Goal: Task Accomplishment & Management: Use online tool/utility

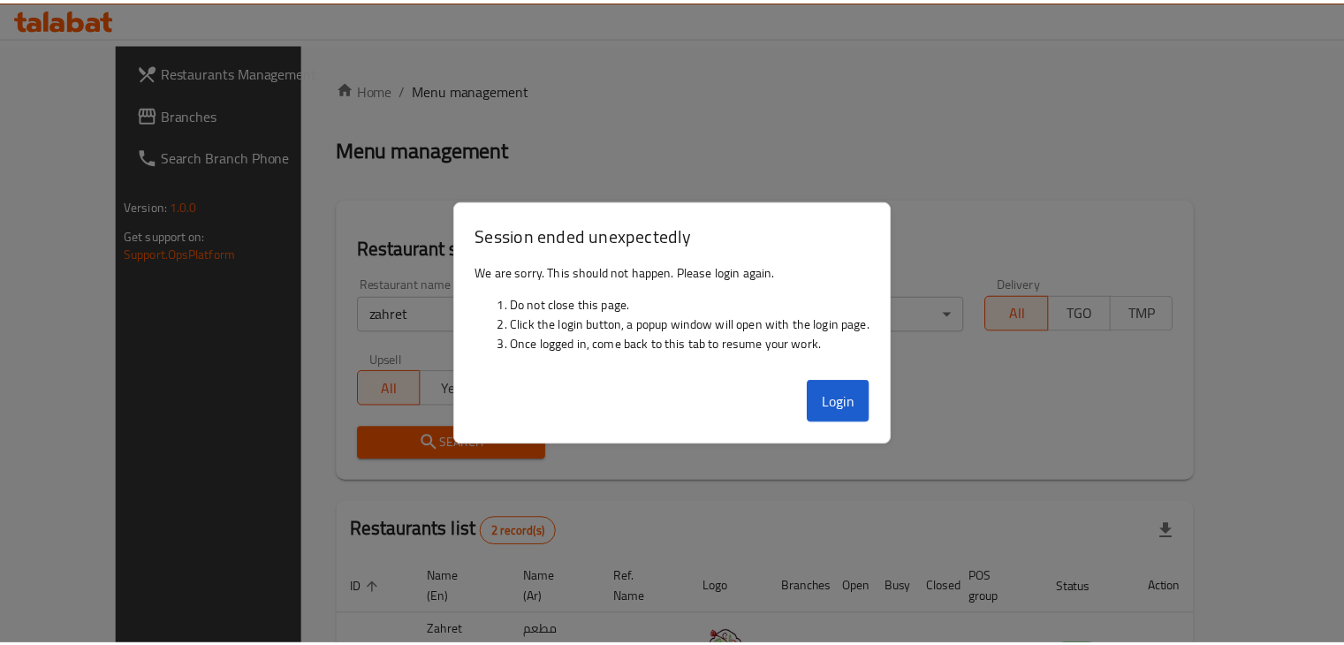
scroll to position [170, 0]
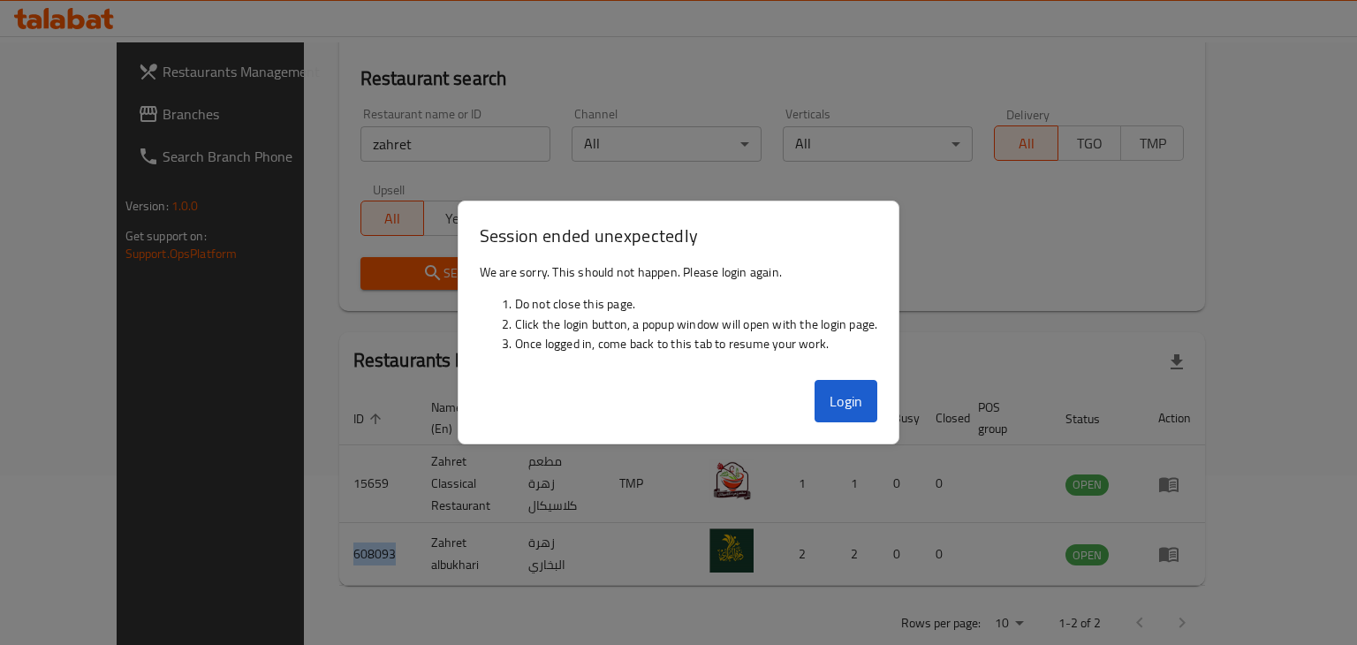
click at [819, 405] on button "Login" at bounding box center [847, 401] width 64 height 42
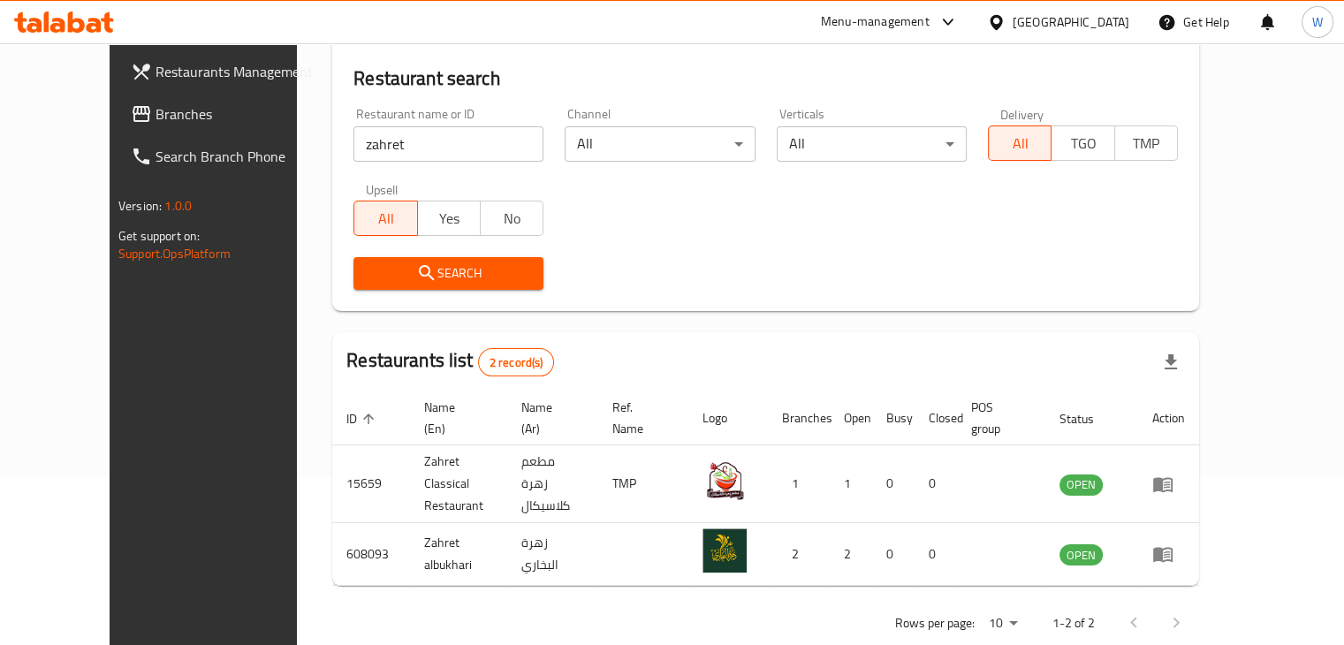
click at [353, 148] on input "zahret" at bounding box center [448, 143] width 190 height 35
type input "cinnzeo"
click button "Search" at bounding box center [448, 273] width 190 height 33
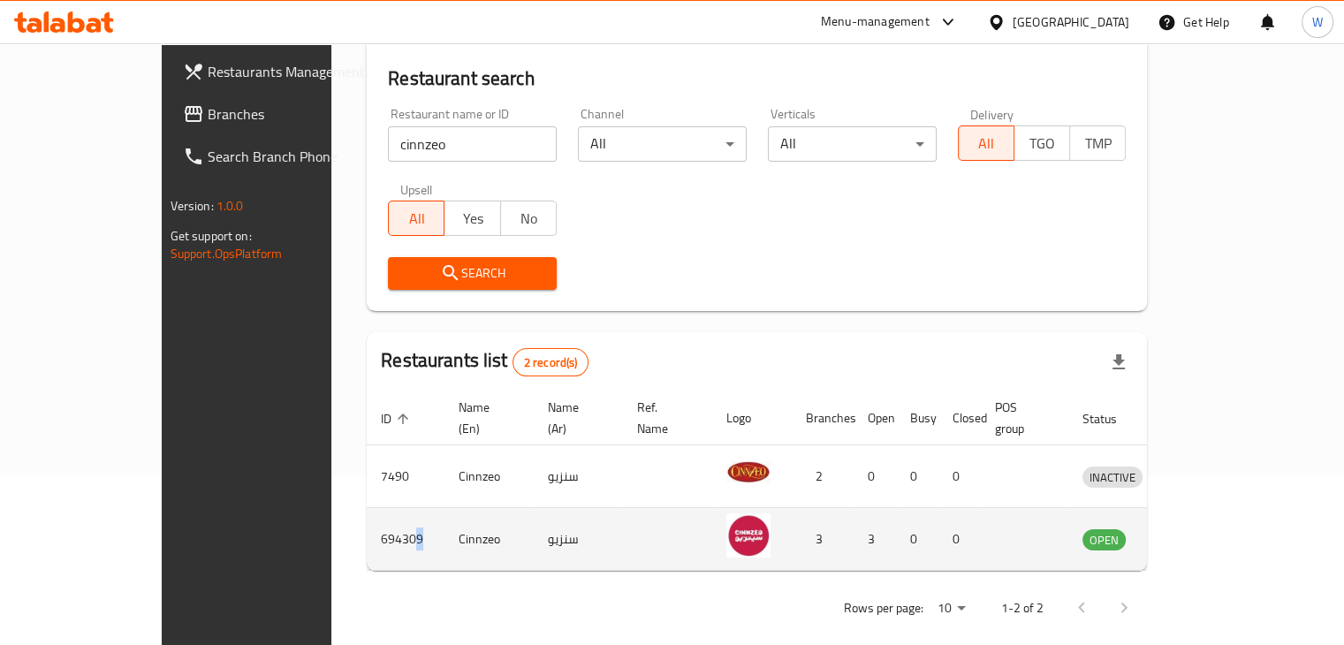
drag, startPoint x: 315, startPoint y: 517, endPoint x: 305, endPoint y: 517, distance: 9.7
click at [367, 517] on td "694309" at bounding box center [406, 539] width 78 height 63
click at [1195, 536] on icon "enhanced table" at bounding box center [1192, 539] width 6 height 7
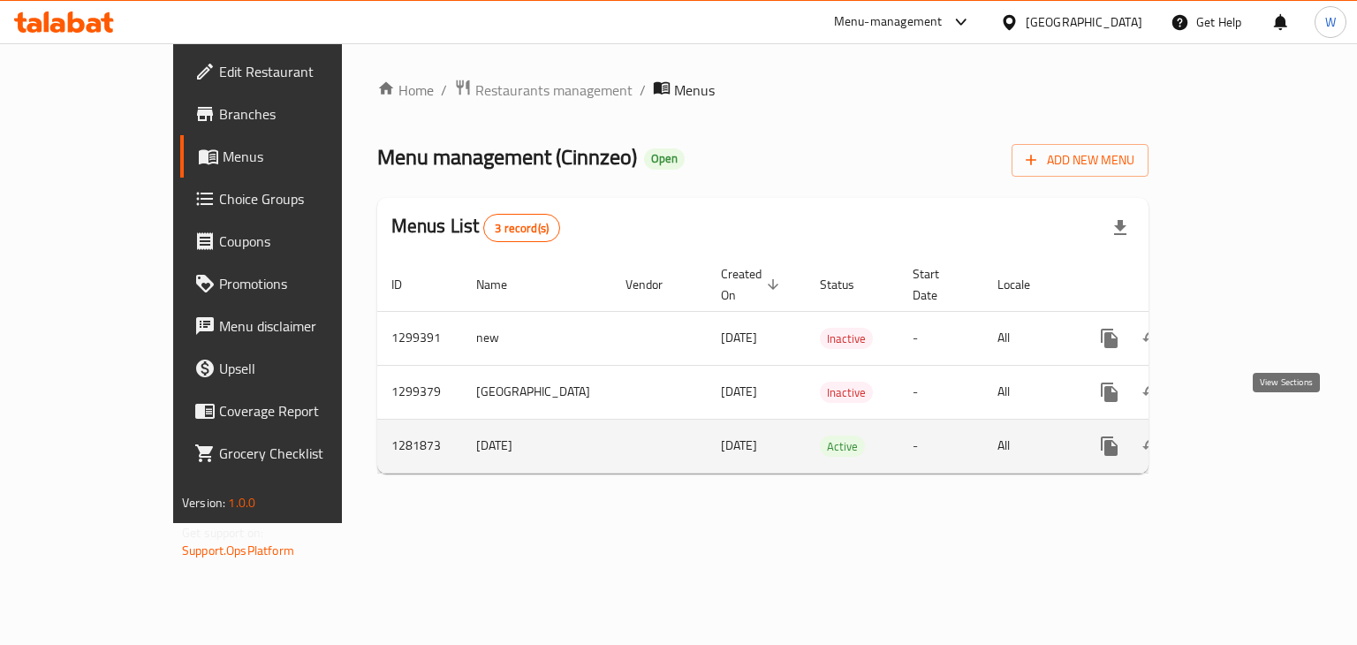
click at [1247, 436] on icon "enhanced table" at bounding box center [1236, 446] width 21 height 21
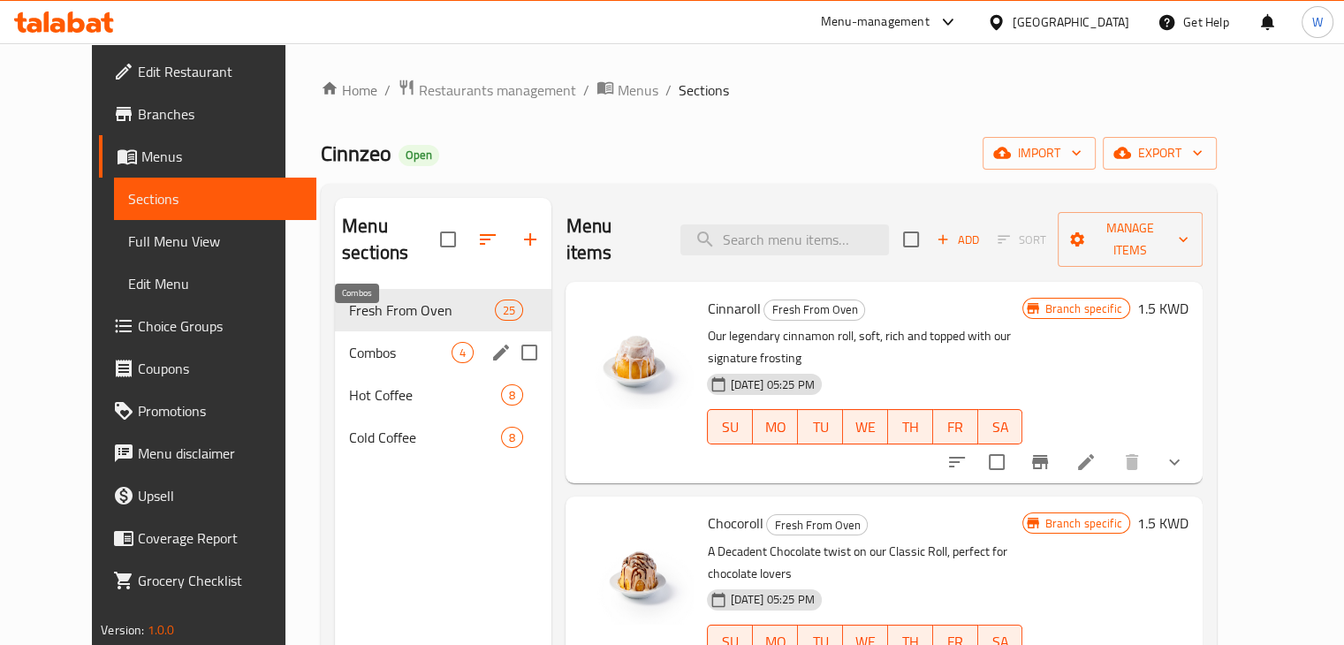
click at [400, 342] on span "Combos" at bounding box center [400, 352] width 102 height 21
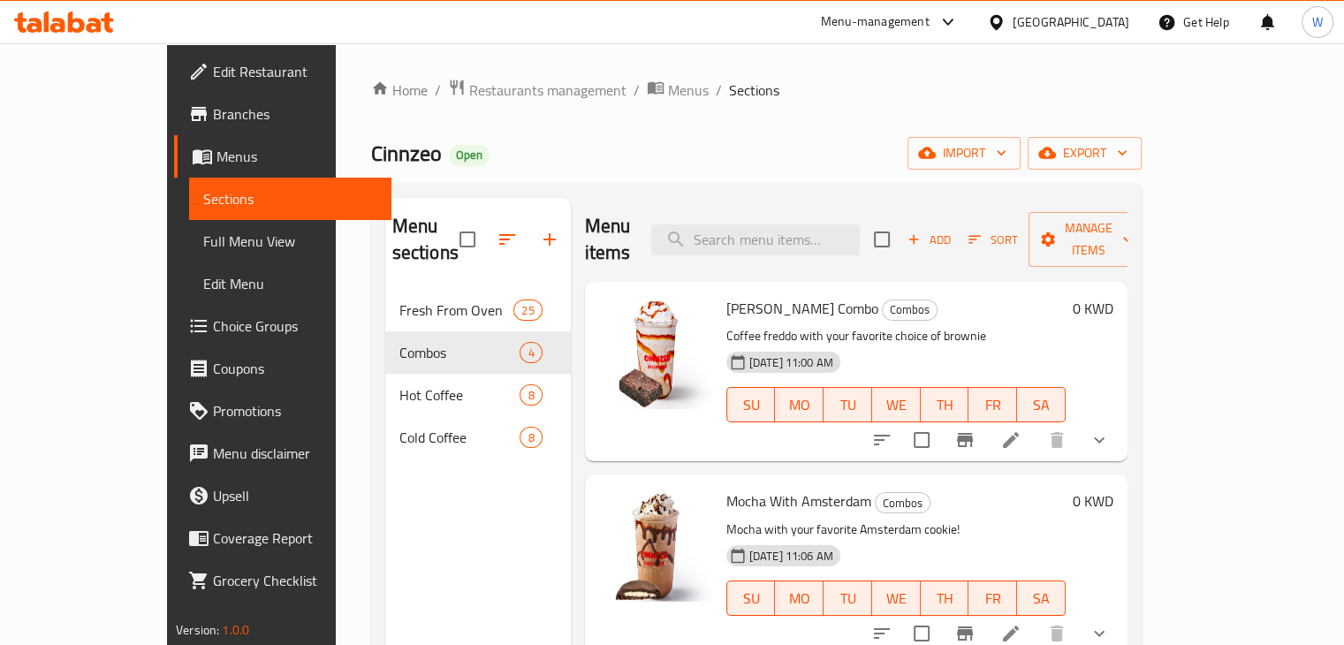
drag, startPoint x: 681, startPoint y: 280, endPoint x: 823, endPoint y: 282, distance: 142.2
click at [823, 289] on div "[PERSON_NAME] Combo Combos Coffee freddo with your favorite choice of brownie […" at bounding box center [895, 371] width 353 height 165
copy span "[PERSON_NAME] Combo"
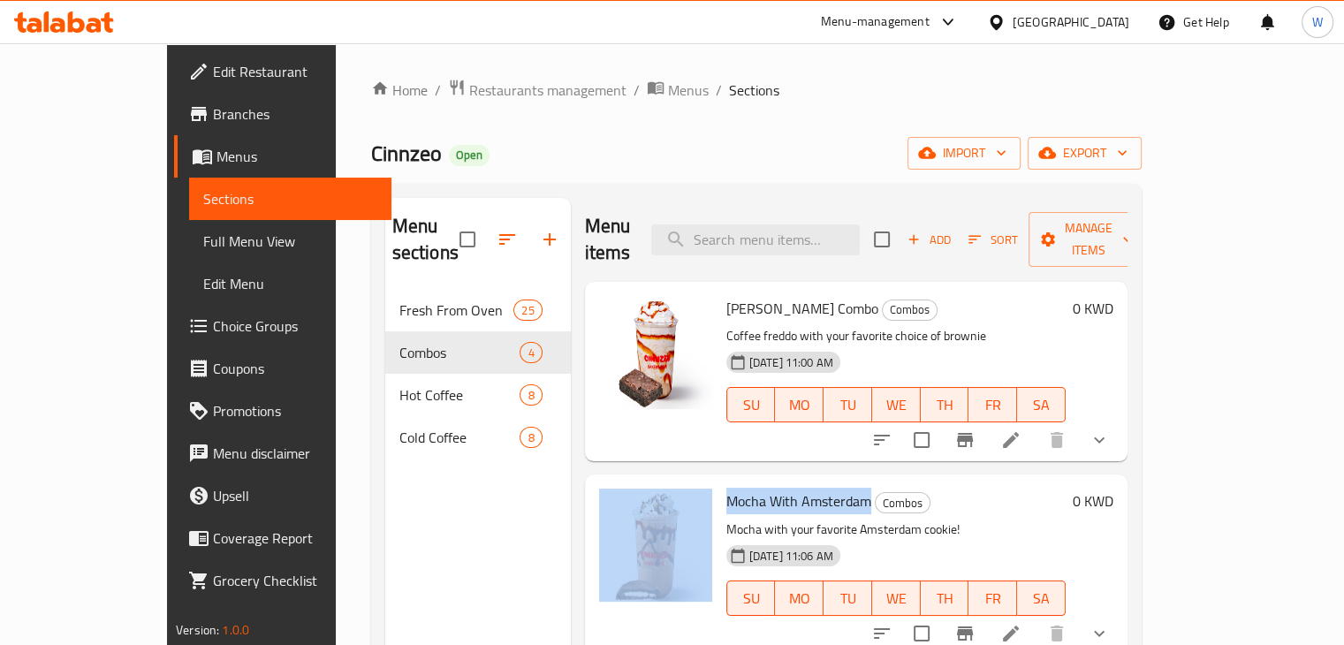
drag, startPoint x: 675, startPoint y: 471, endPoint x: 827, endPoint y: 477, distance: 152.1
click at [827, 481] on div "Mocha With Amsterdam Combos Mocha with your favorite Amsterdam cookie! [DATE] 1…" at bounding box center [856, 563] width 528 height 165
copy div "Mocha With Amsterdam"
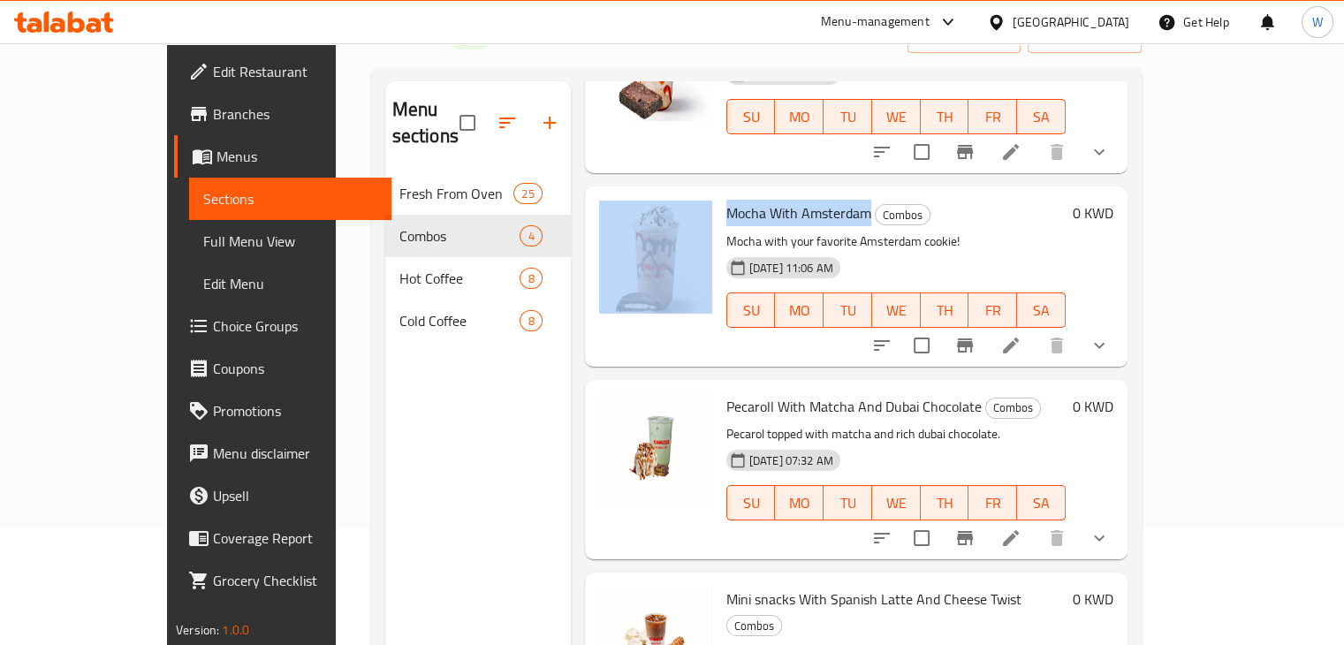
scroll to position [247, 0]
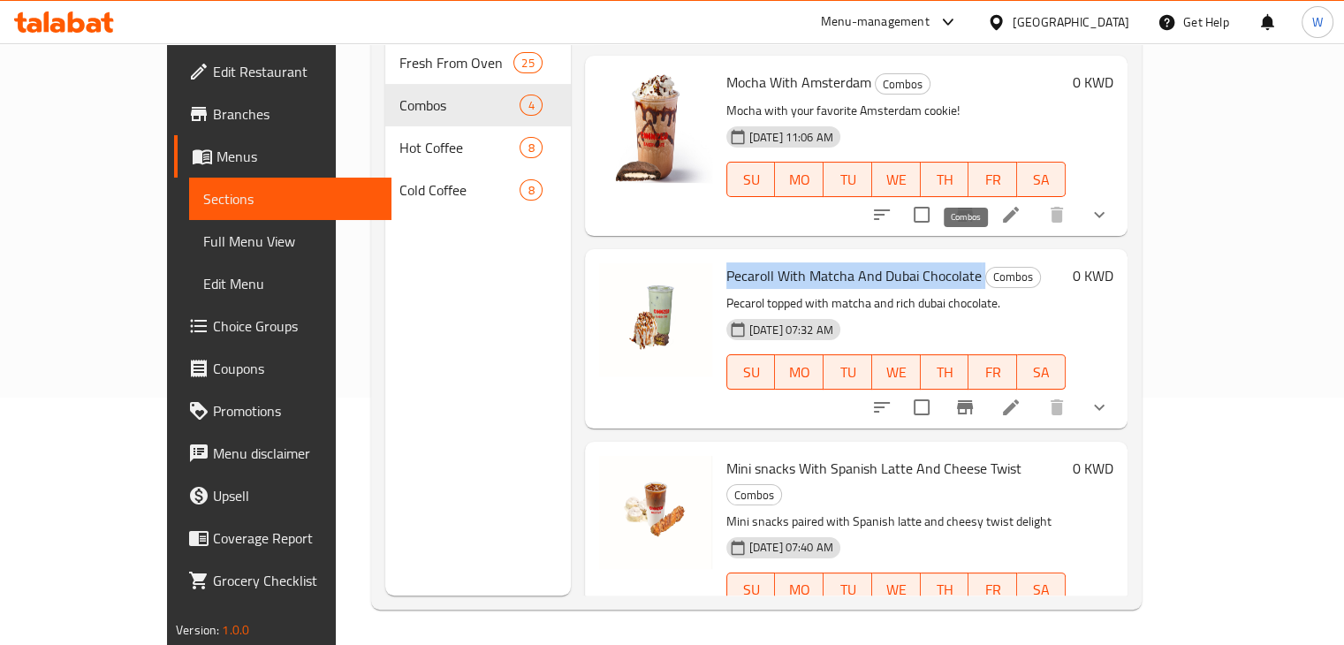
drag, startPoint x: 685, startPoint y: 240, endPoint x: 941, endPoint y: 245, distance: 256.2
click at [941, 263] on h6 "Pecaroll With Matcha And Dubai Chocolate Combos" at bounding box center [895, 275] width 339 height 25
copy h6 "Pecaroll With Matcha And Dubai Chocolate"
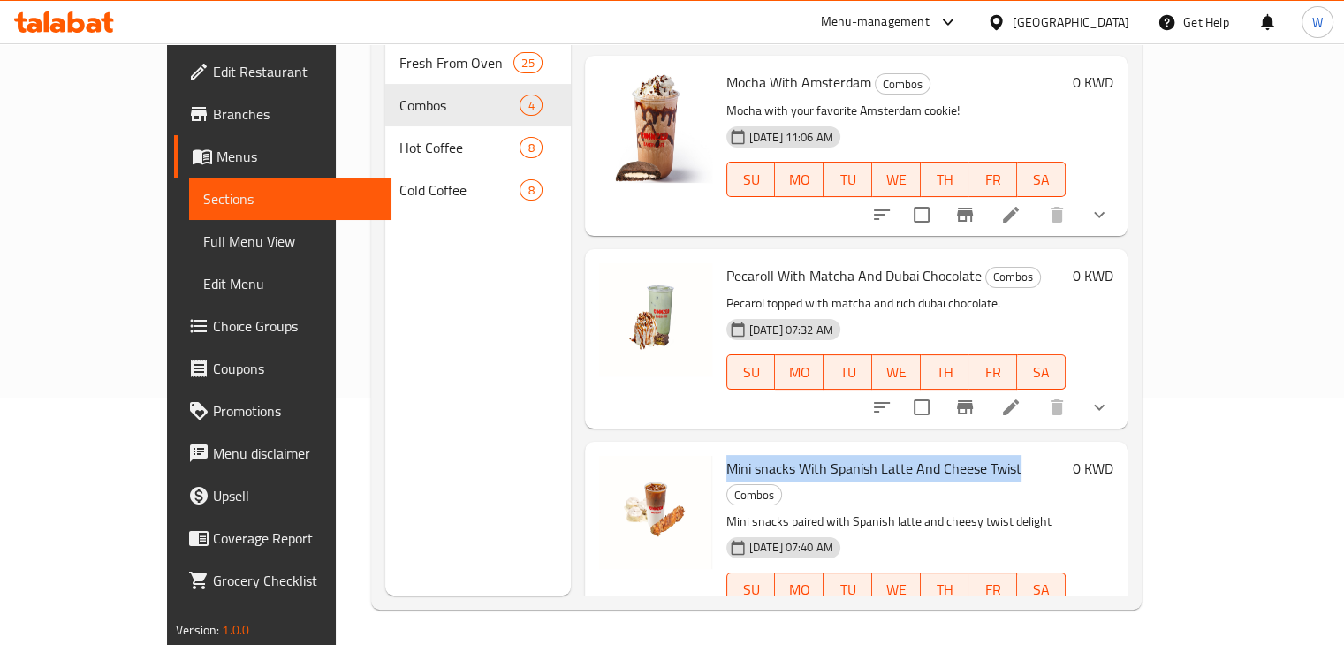
copy span "Mini snacks With Spanish Latte And Cheese Twist"
drag, startPoint x: 684, startPoint y: 443, endPoint x: 977, endPoint y: 443, distance: 293.3
click at [977, 456] on h6 "Mini snacks With Spanish Latte And Cheese Twist Combos" at bounding box center [895, 480] width 339 height 49
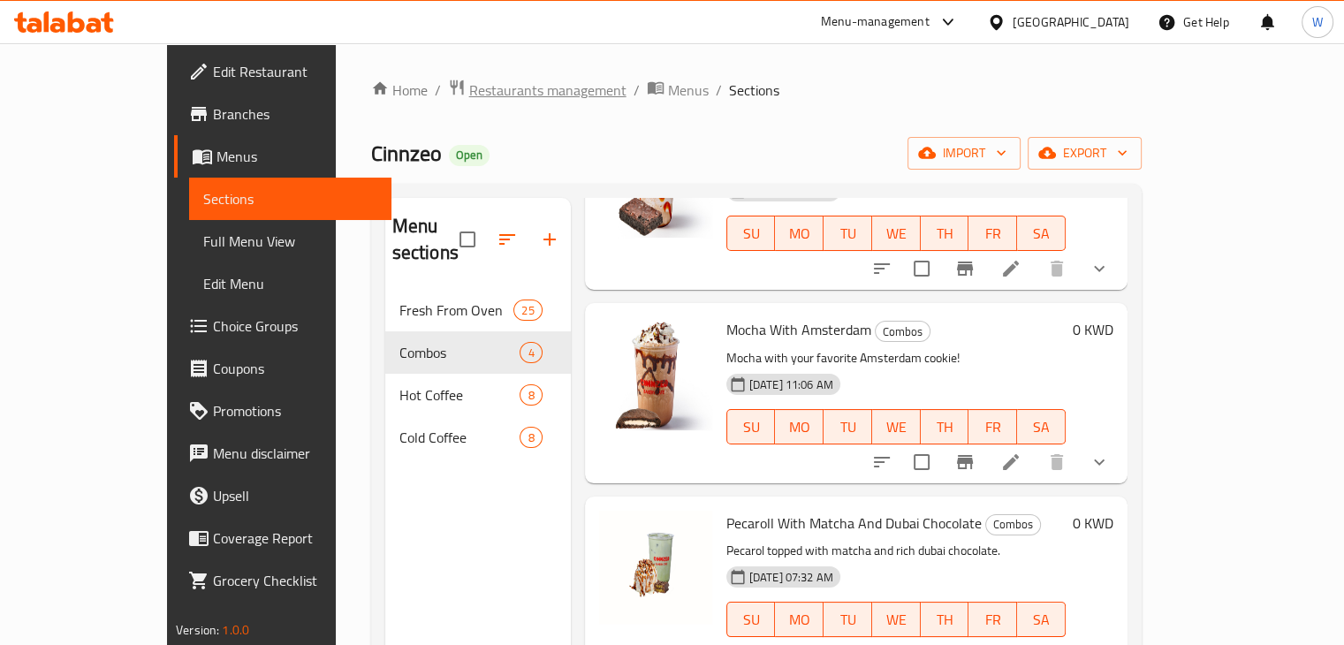
click at [469, 94] on span "Restaurants management" at bounding box center [547, 90] width 157 height 21
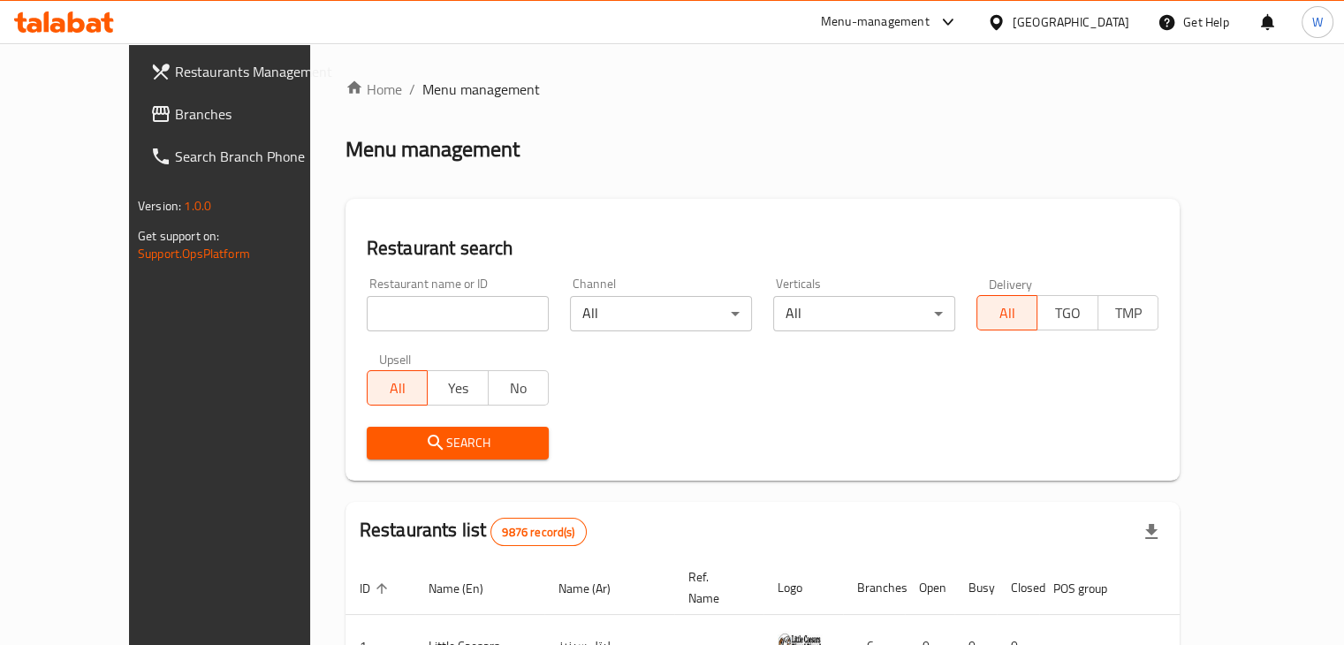
click at [455, 312] on input "search" at bounding box center [458, 313] width 182 height 35
type input "juice cont"
click button "Search" at bounding box center [458, 443] width 182 height 33
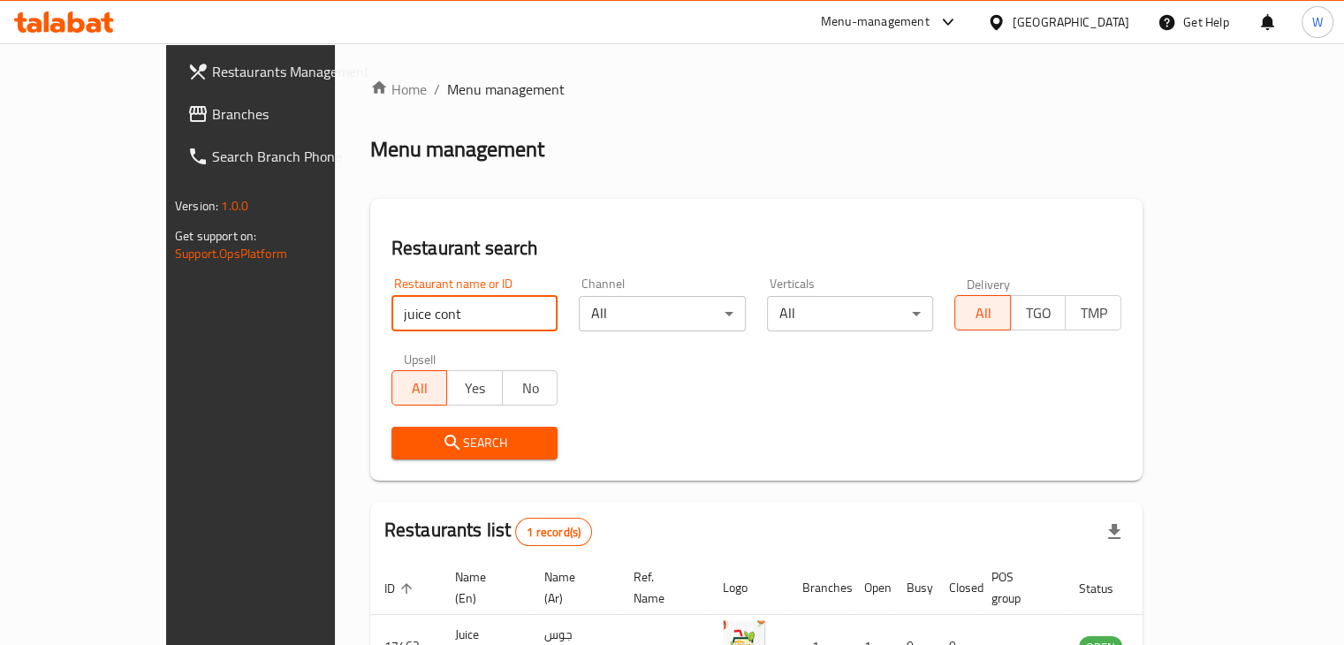
scroll to position [108, 0]
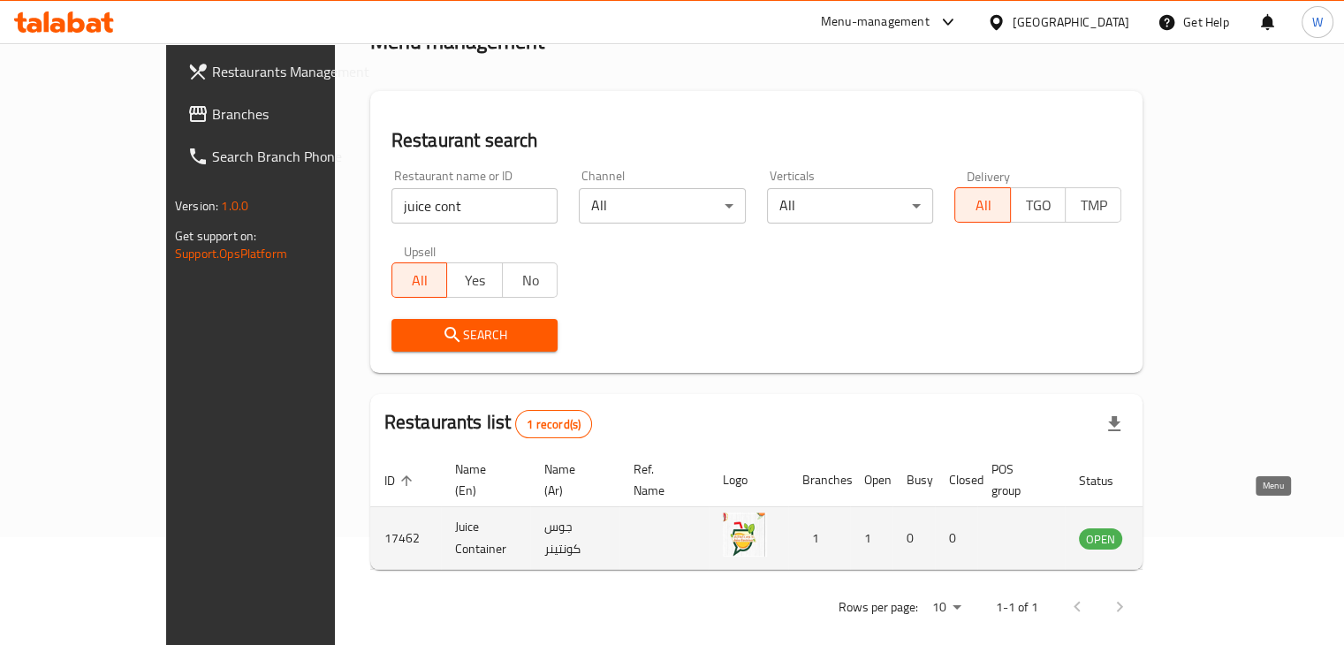
click at [1193, 527] on icon "enhanced table" at bounding box center [1181, 537] width 21 height 21
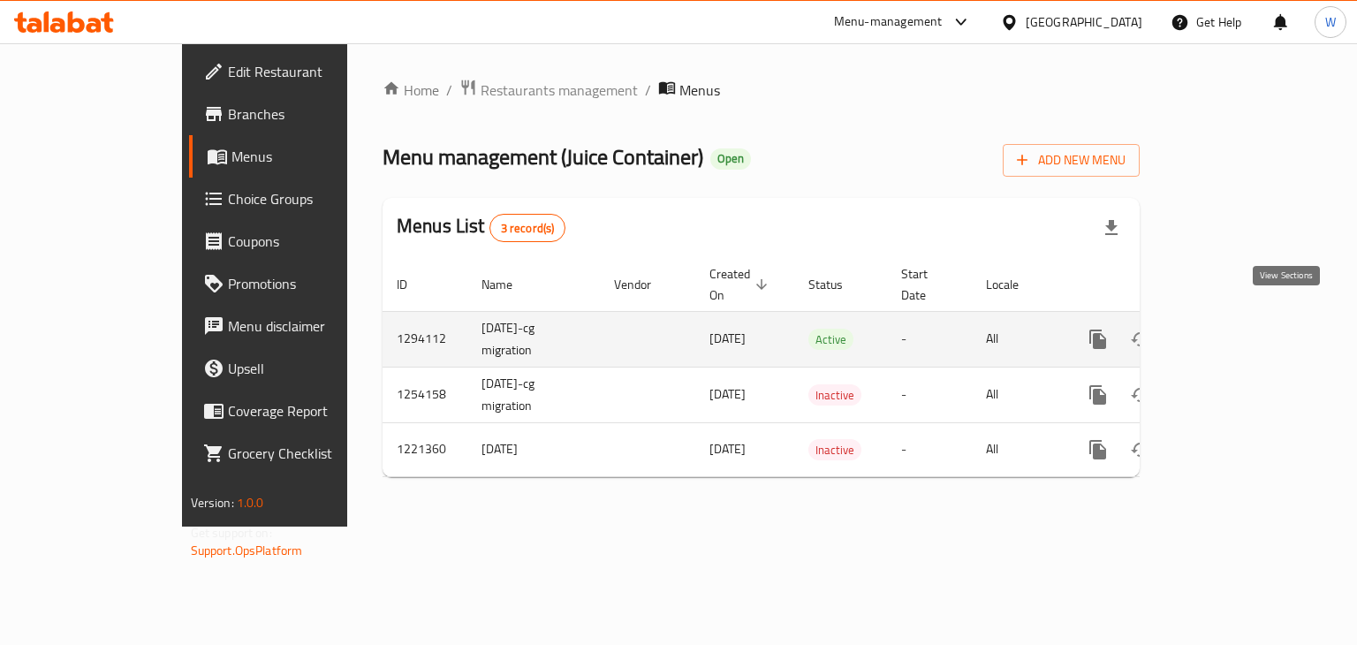
click at [1236, 329] on icon "enhanced table" at bounding box center [1225, 339] width 21 height 21
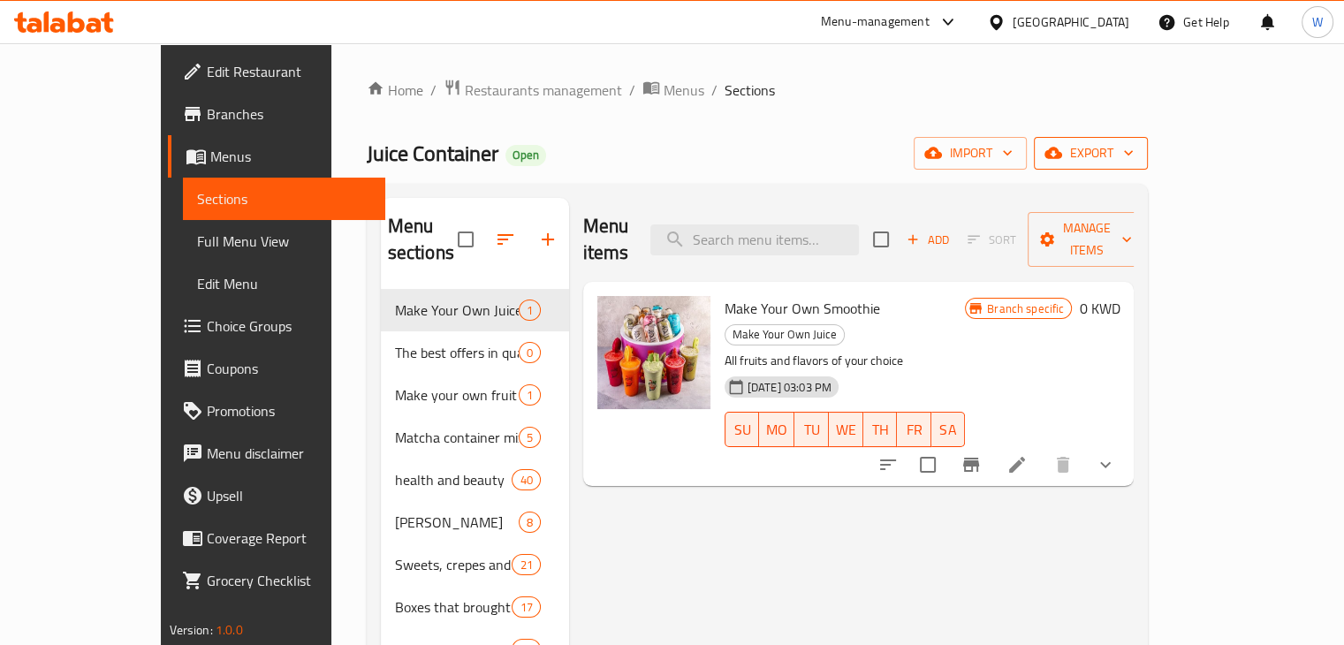
click at [1137, 157] on icon "button" at bounding box center [1128, 153] width 18 height 18
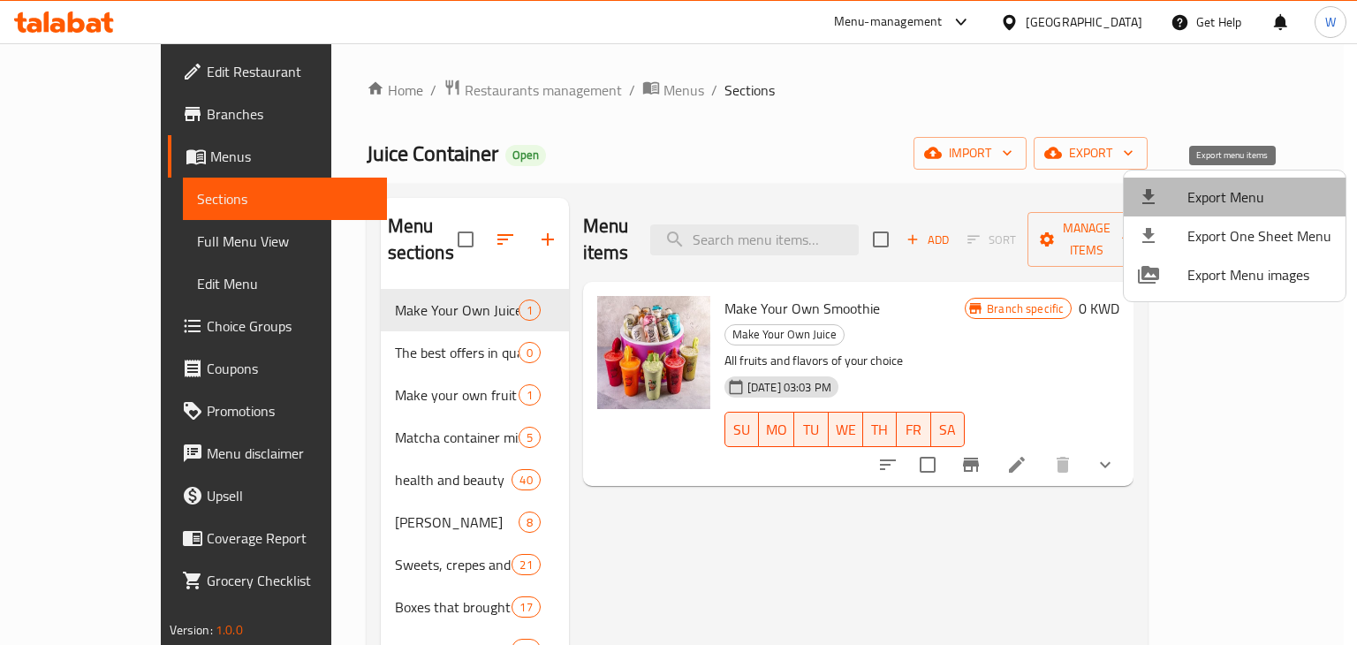
click at [1265, 190] on span "Export Menu" at bounding box center [1259, 196] width 144 height 21
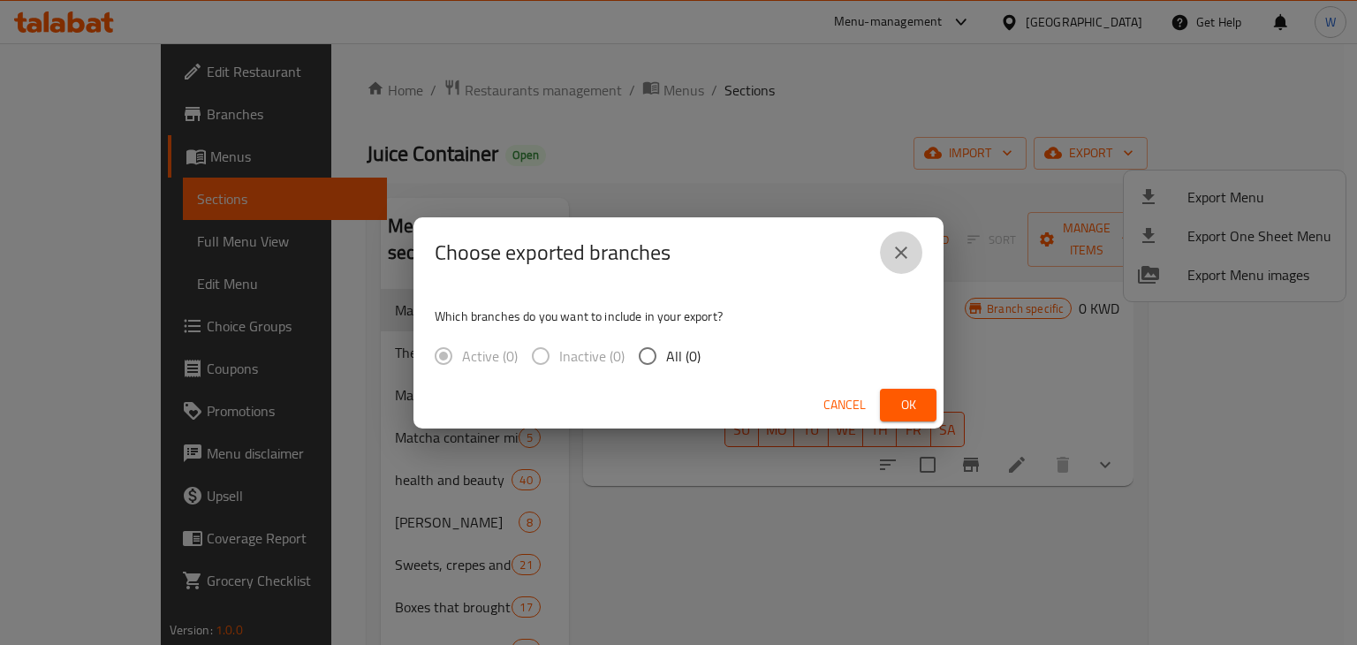
click at [898, 250] on icon "close" at bounding box center [901, 252] width 21 height 21
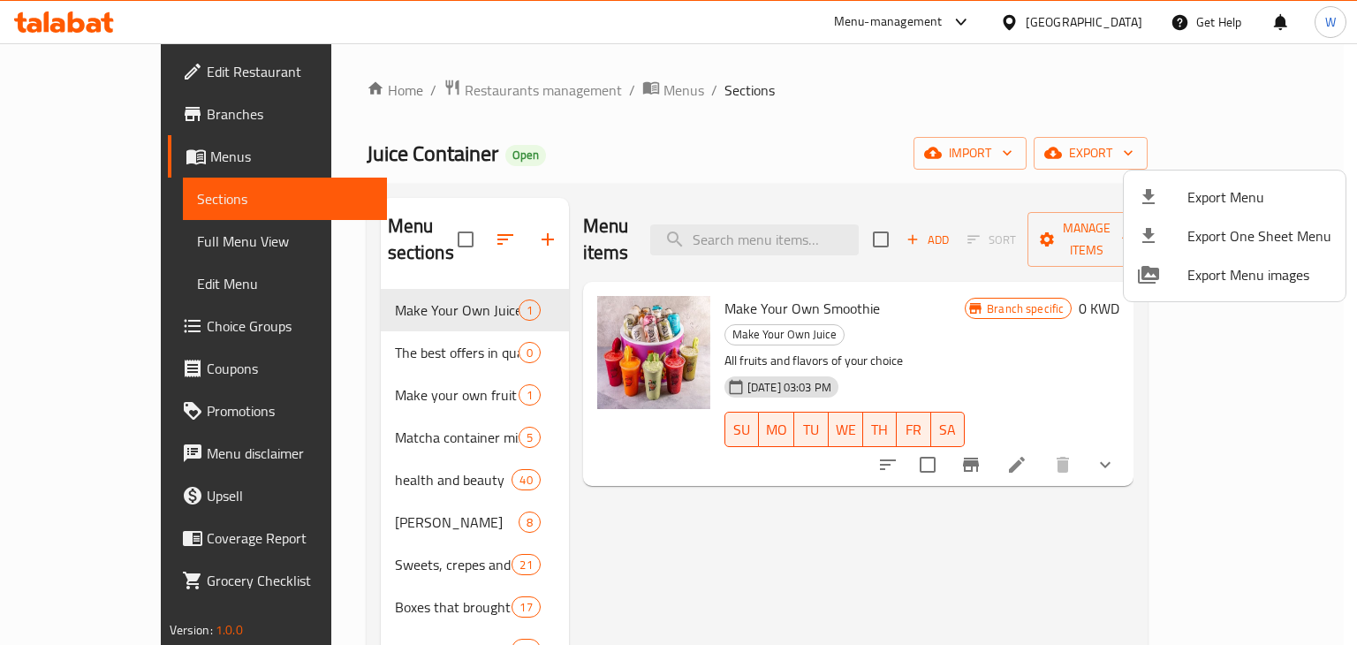
click at [1221, 155] on div at bounding box center [678, 322] width 1357 height 645
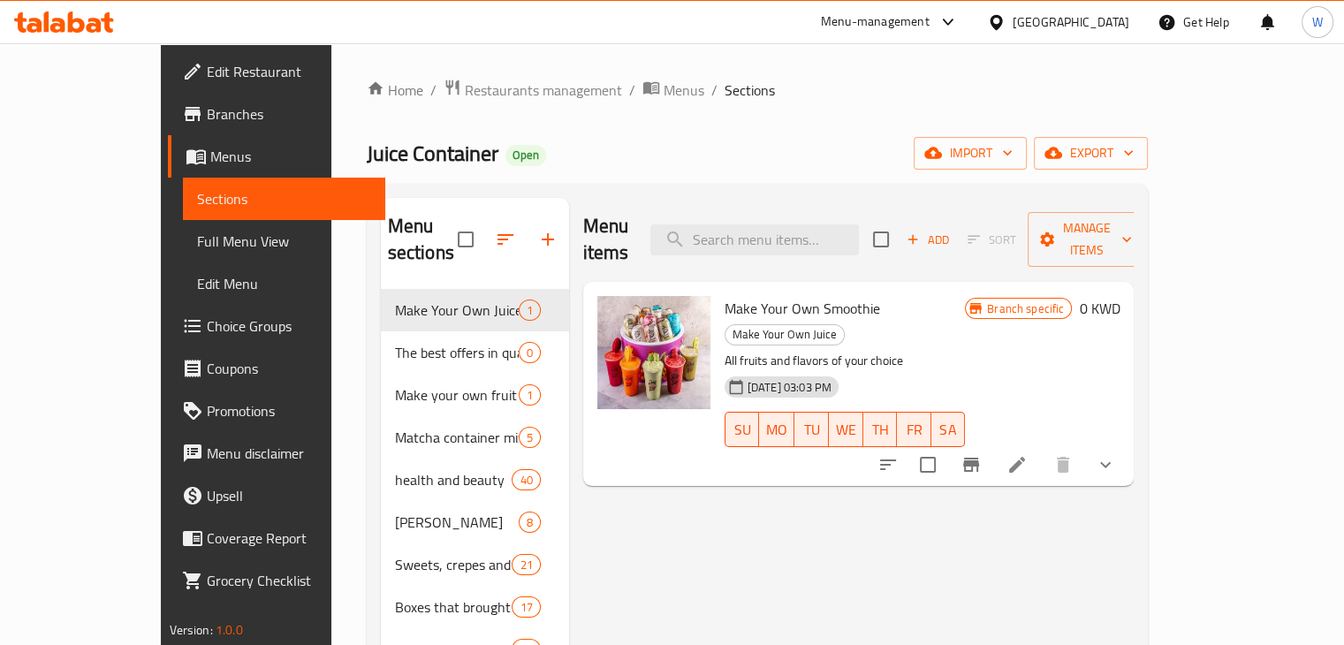
click at [1062, 155] on icon "button" at bounding box center [1053, 153] width 18 height 11
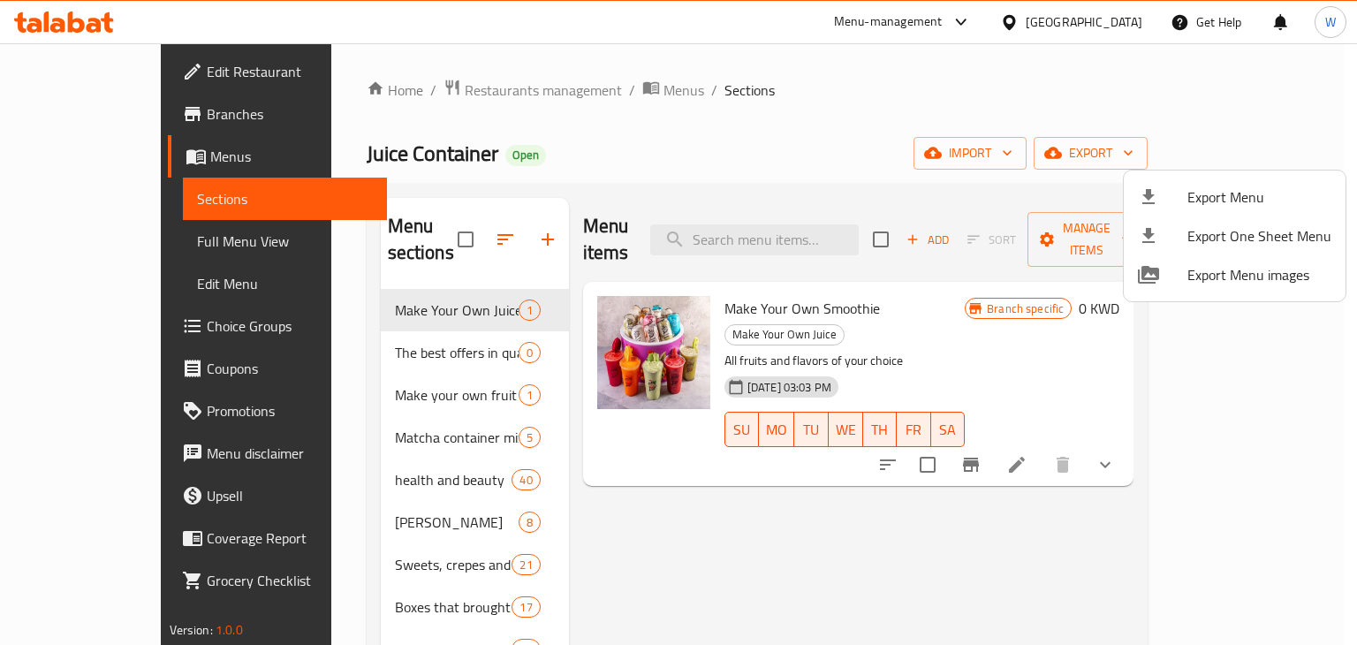
click at [1005, 195] on div at bounding box center [678, 322] width 1357 height 645
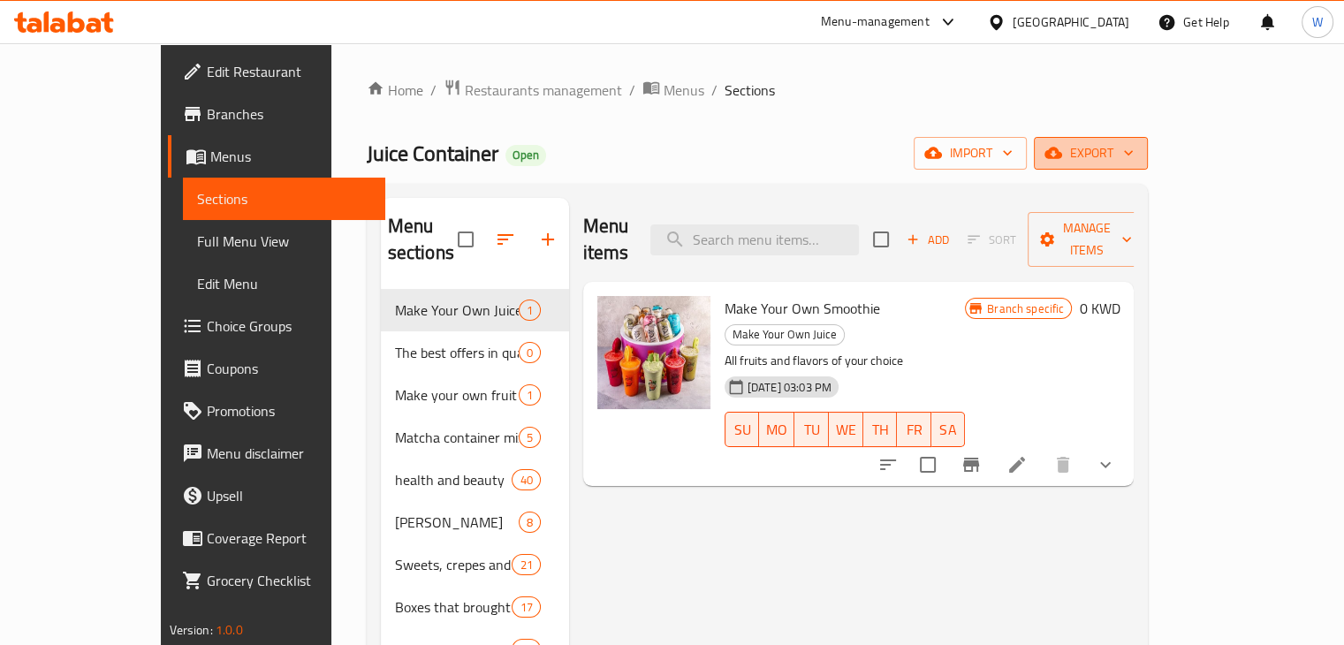
click at [1133, 163] on span "export" at bounding box center [1091, 153] width 86 height 22
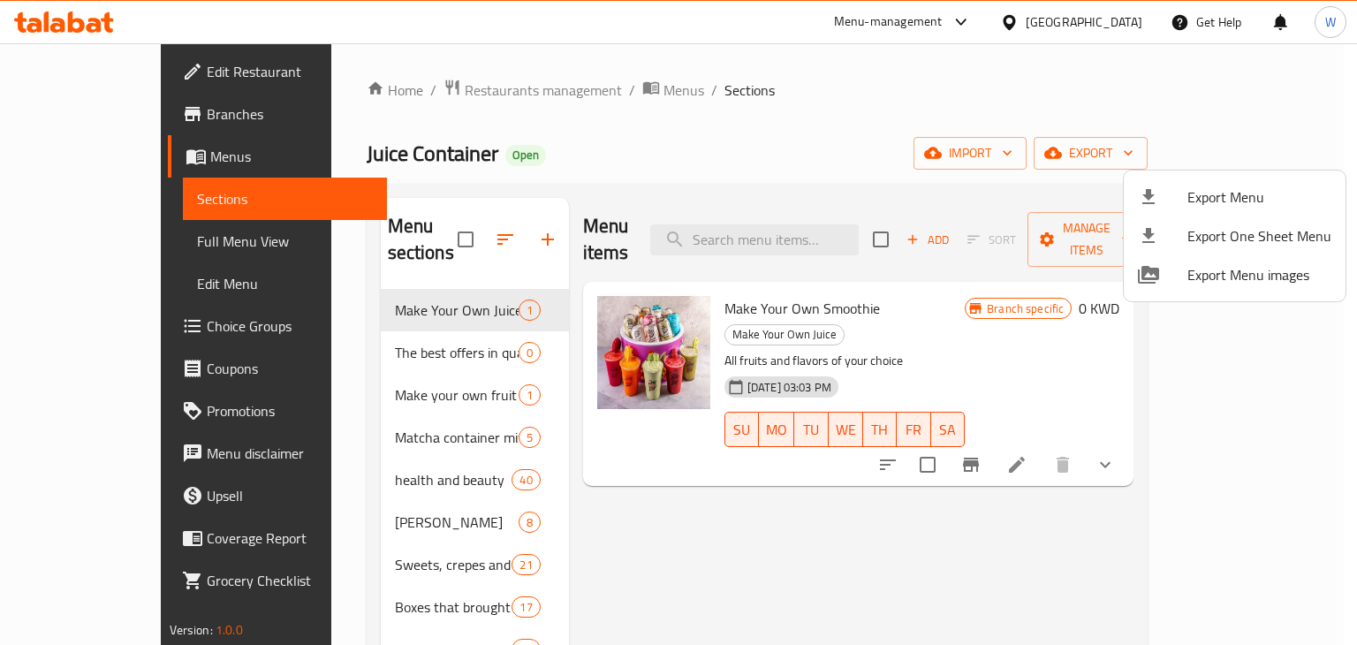
click at [1051, 189] on div at bounding box center [678, 322] width 1357 height 645
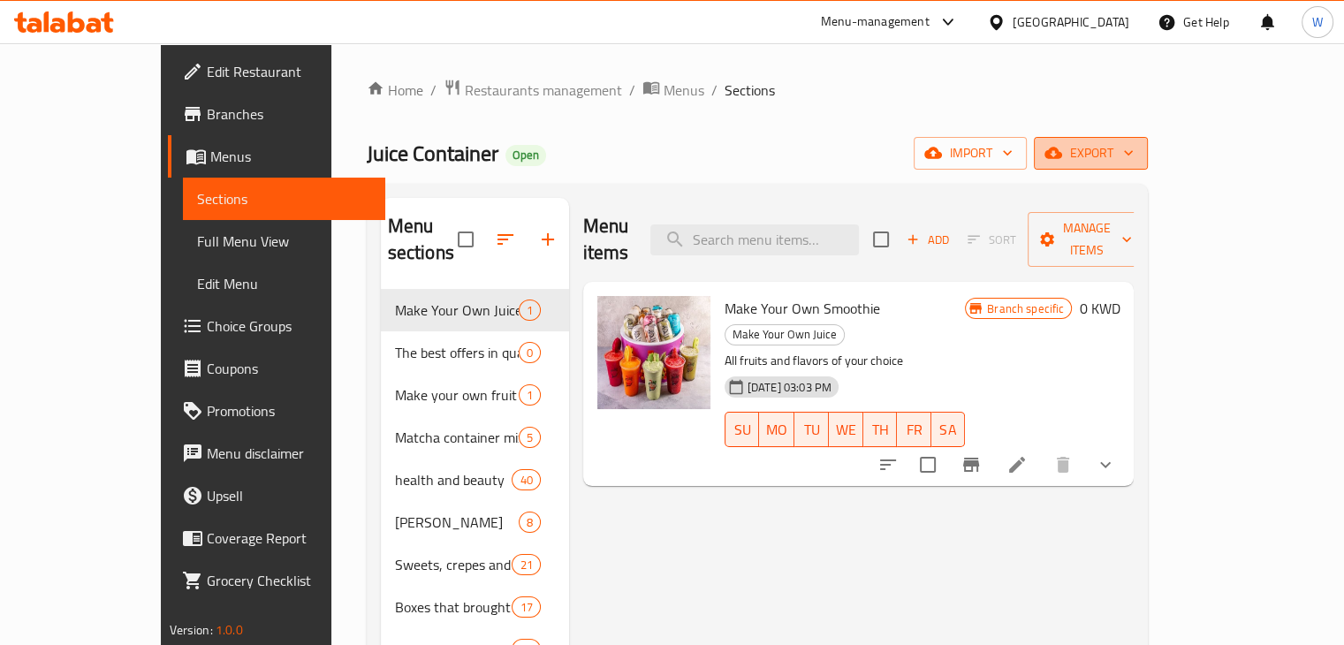
click at [1133, 163] on span "export" at bounding box center [1091, 153] width 86 height 22
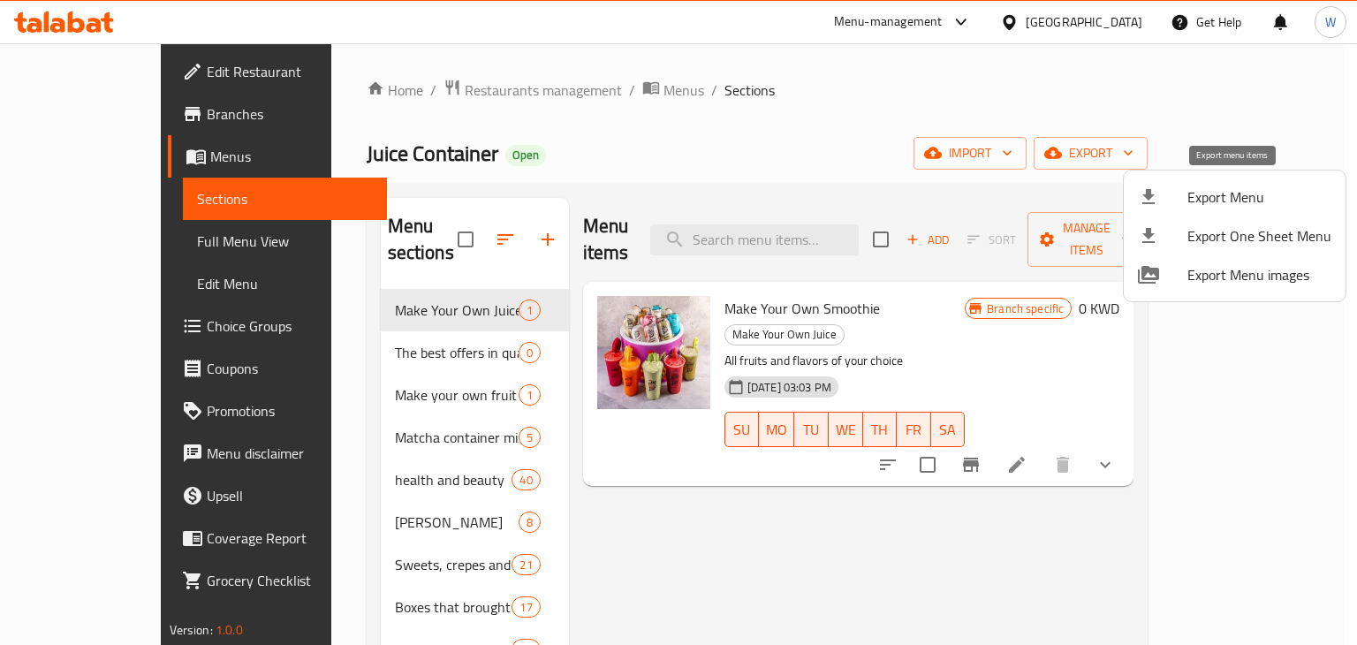
click at [1238, 196] on span "Export Menu" at bounding box center [1259, 196] width 144 height 21
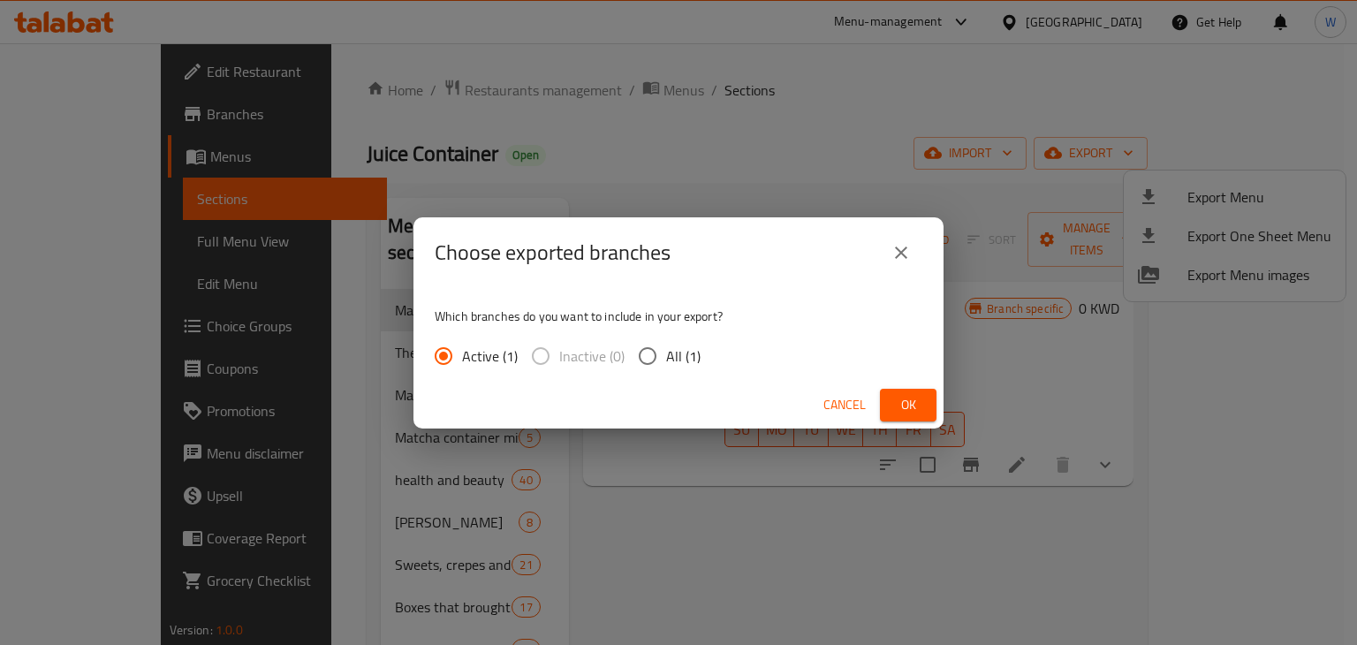
click at [650, 343] on input "All (1)" at bounding box center [647, 355] width 37 height 37
radio input "true"
click at [933, 412] on button "Ok" at bounding box center [908, 405] width 57 height 33
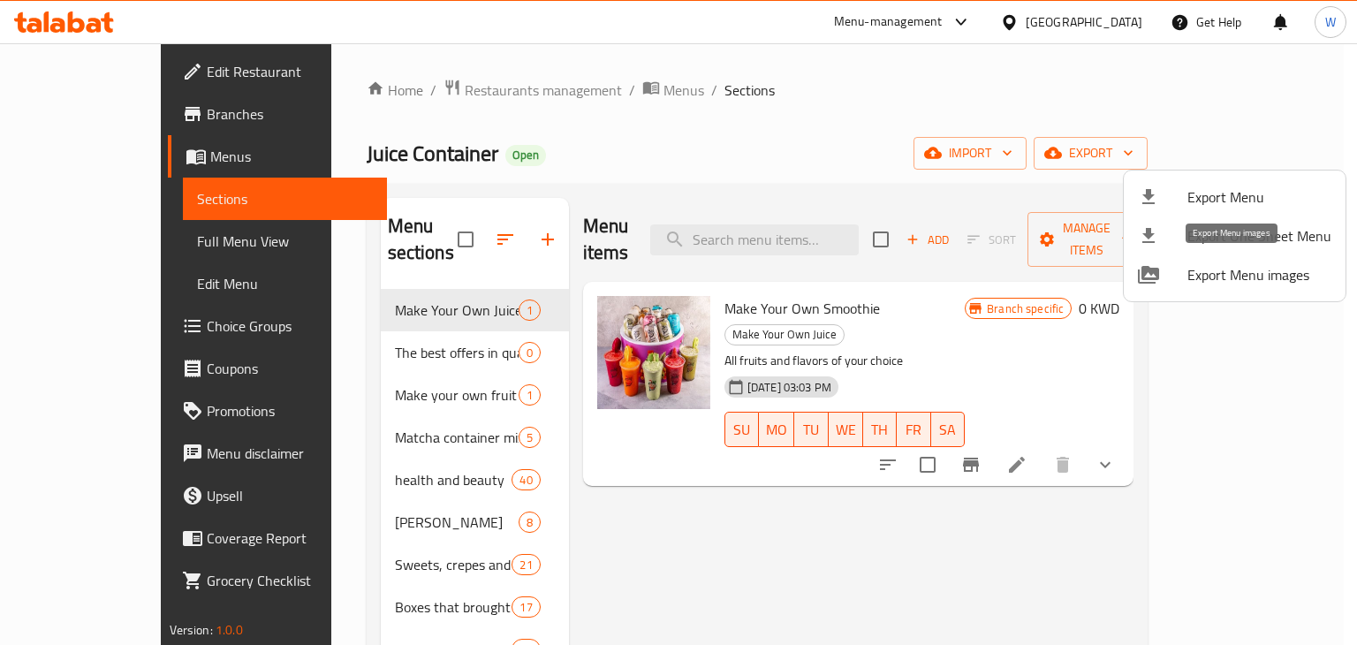
click at [1232, 268] on span "Export Menu images" at bounding box center [1259, 274] width 144 height 21
click at [545, 208] on div at bounding box center [678, 322] width 1357 height 645
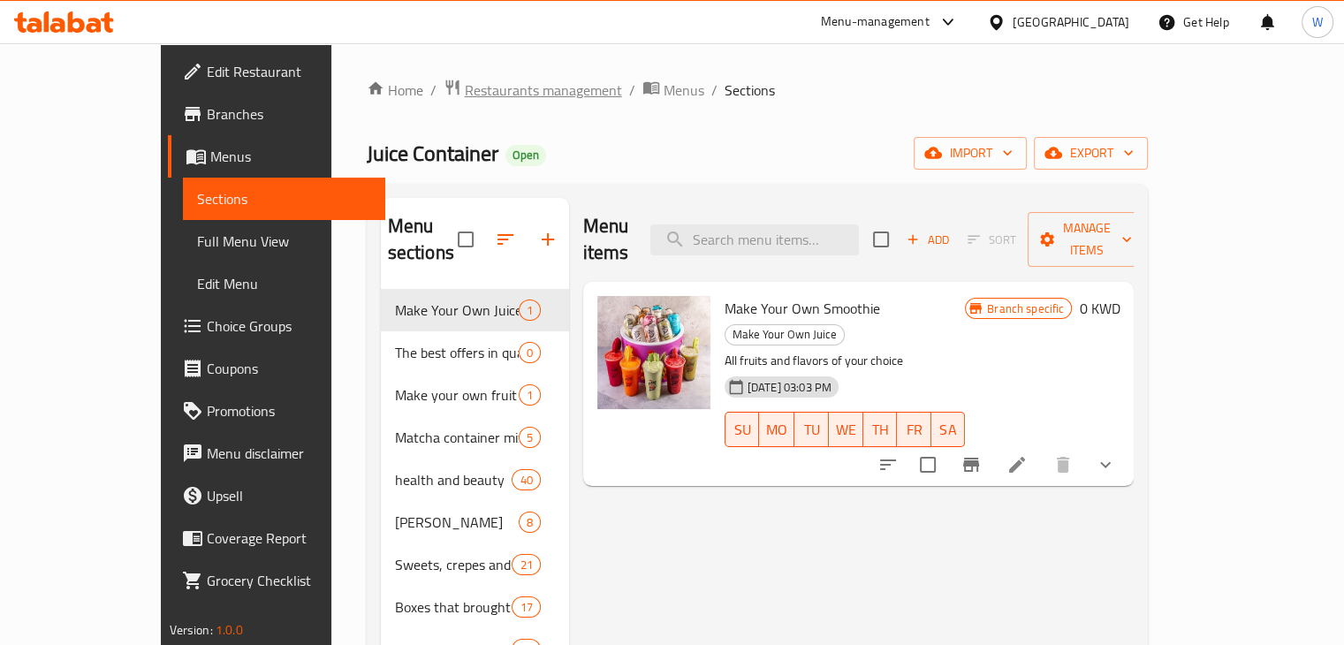
click at [465, 82] on span "Restaurants management" at bounding box center [543, 90] width 157 height 21
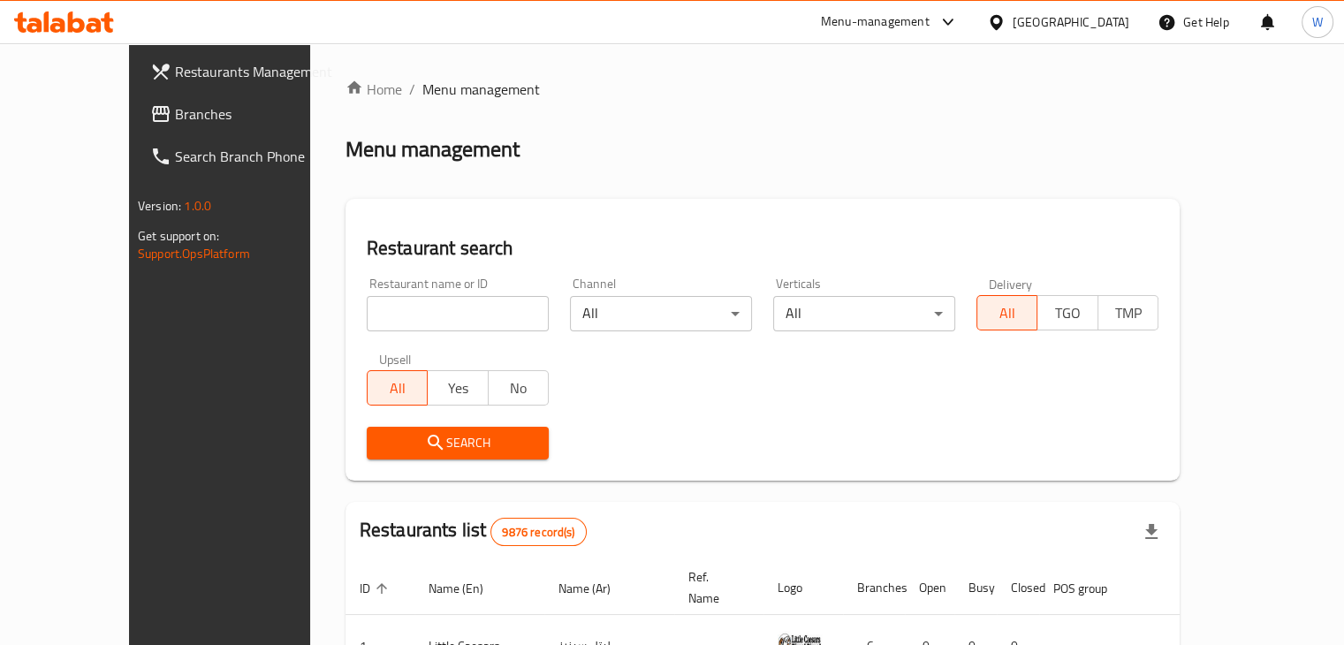
drag, startPoint x: 444, startPoint y: 314, endPoint x: 451, endPoint y: 301, distance: 14.2
click at [444, 314] on input "search" at bounding box center [458, 313] width 182 height 35
click button "Search" at bounding box center [458, 443] width 182 height 33
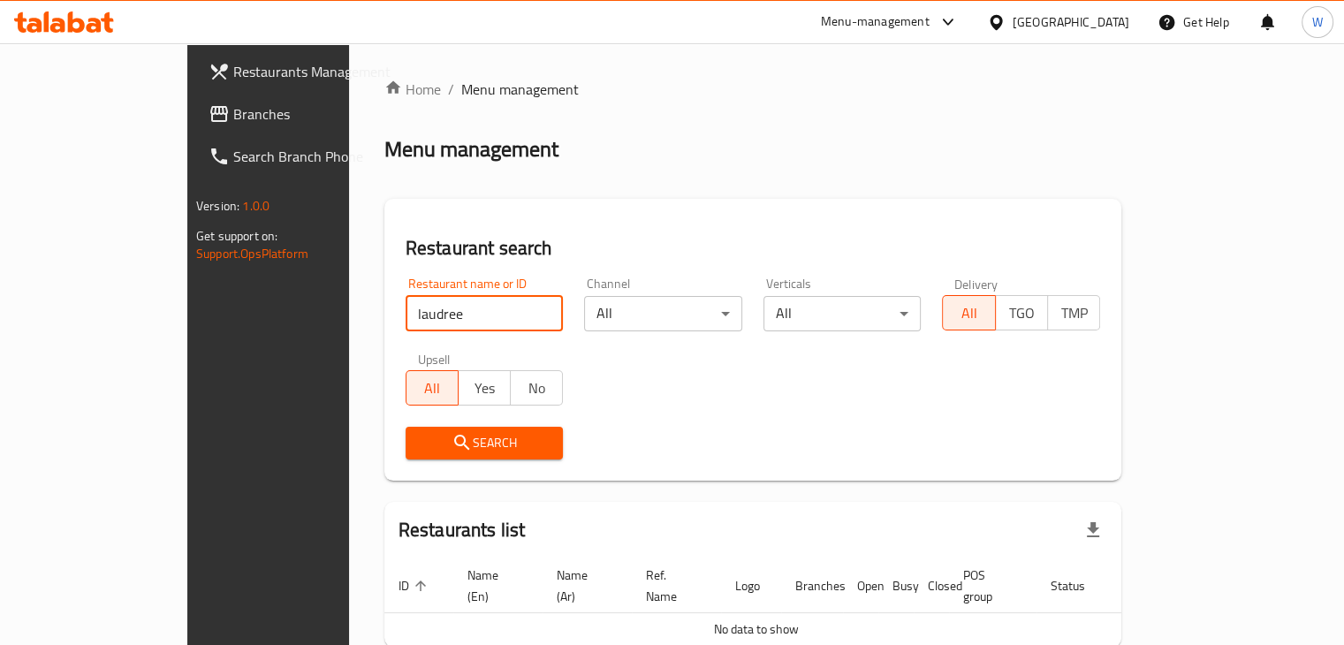
scroll to position [77, 0]
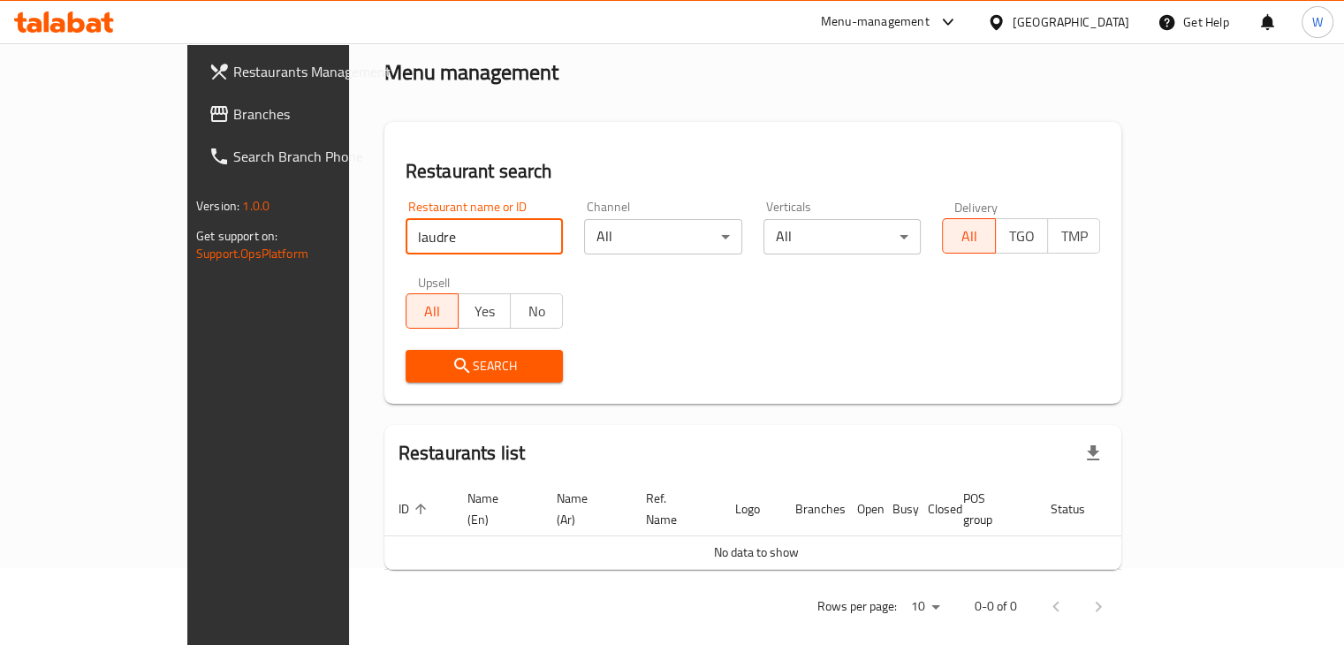
click button "Search" at bounding box center [484, 366] width 158 height 33
type input "laudree"
click button "Search" at bounding box center [484, 366] width 158 height 33
click at [498, 238] on input "laudree" at bounding box center [484, 236] width 158 height 35
click at [959, 18] on icon at bounding box center [947, 21] width 21 height 21
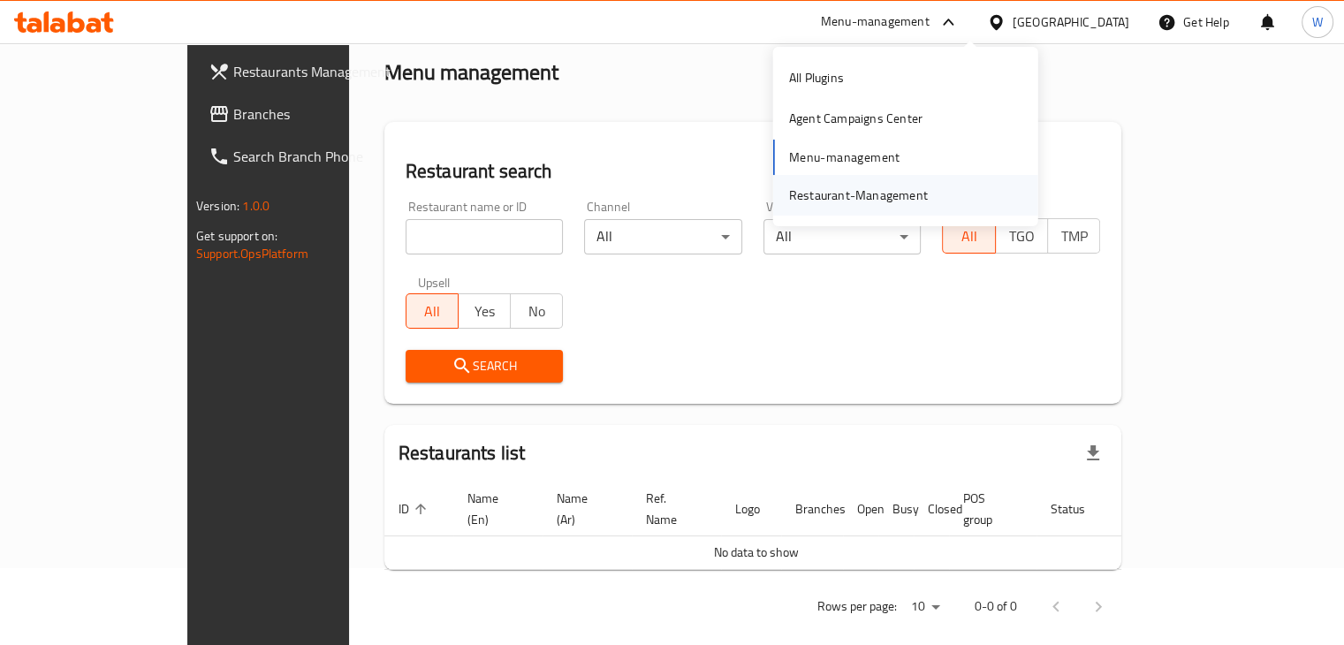
click at [876, 210] on div "Restaurant-Management" at bounding box center [858, 195] width 167 height 41
